Goal: Transaction & Acquisition: Book appointment/travel/reservation

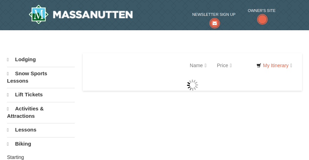
select select "10"
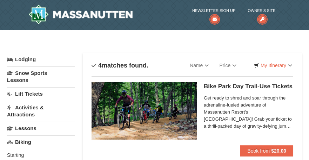
select select "10"
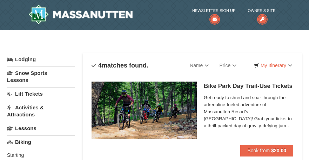
select select "10"
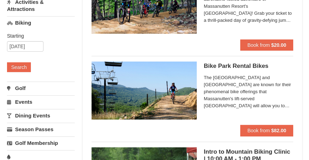
scroll to position [35, 0]
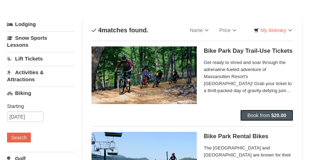
click at [279, 118] on button "Book from $20.00" at bounding box center [266, 114] width 53 height 11
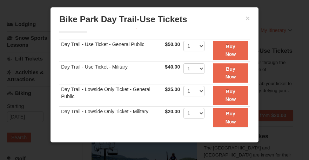
scroll to position [0, 0]
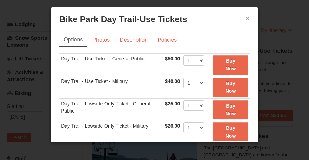
click at [246, 19] on button "×" at bounding box center [248, 18] width 4 height 7
